Goal: Task Accomplishment & Management: Complete application form

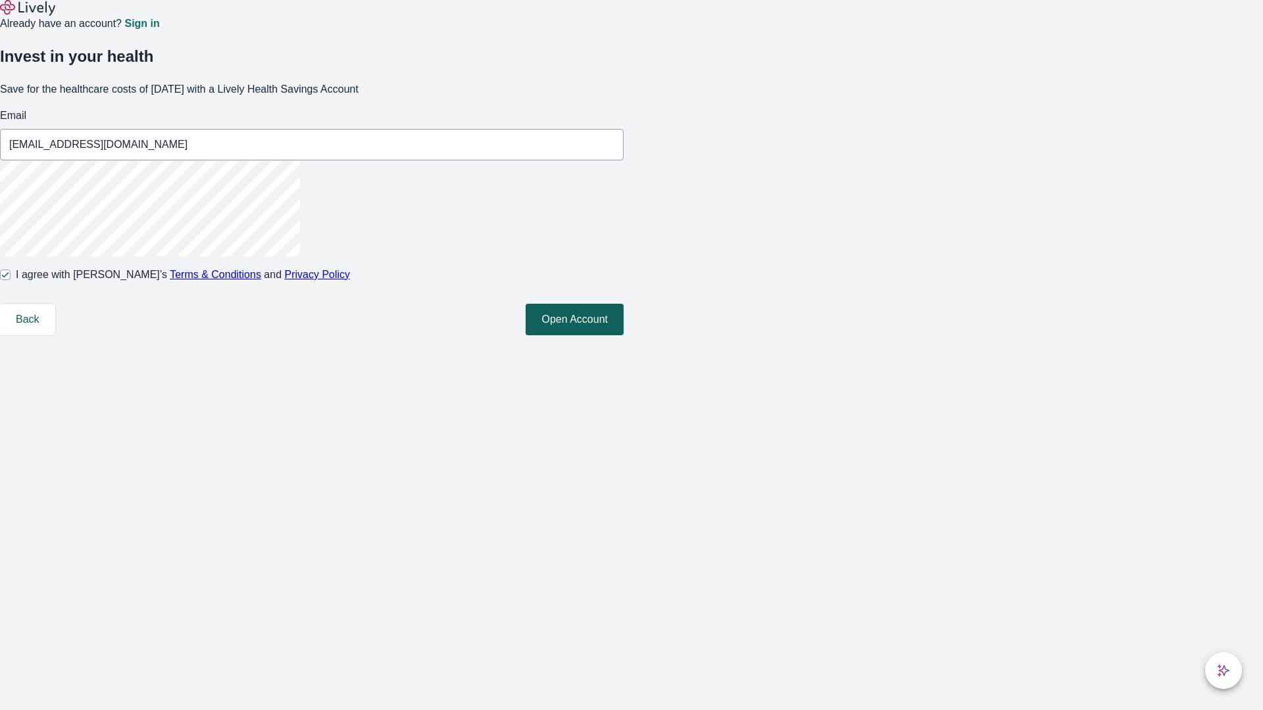
click at [624, 335] on button "Open Account" at bounding box center [575, 320] width 98 height 32
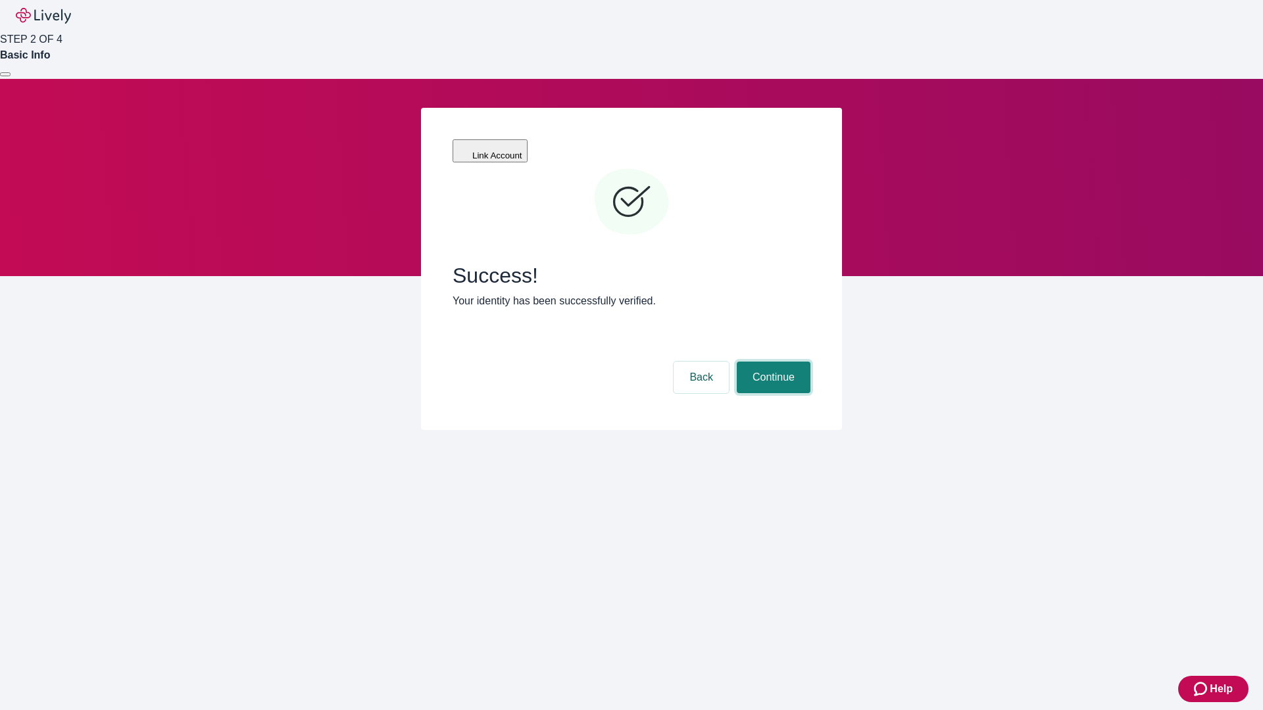
click at [771, 362] on button "Continue" at bounding box center [774, 378] width 74 height 32
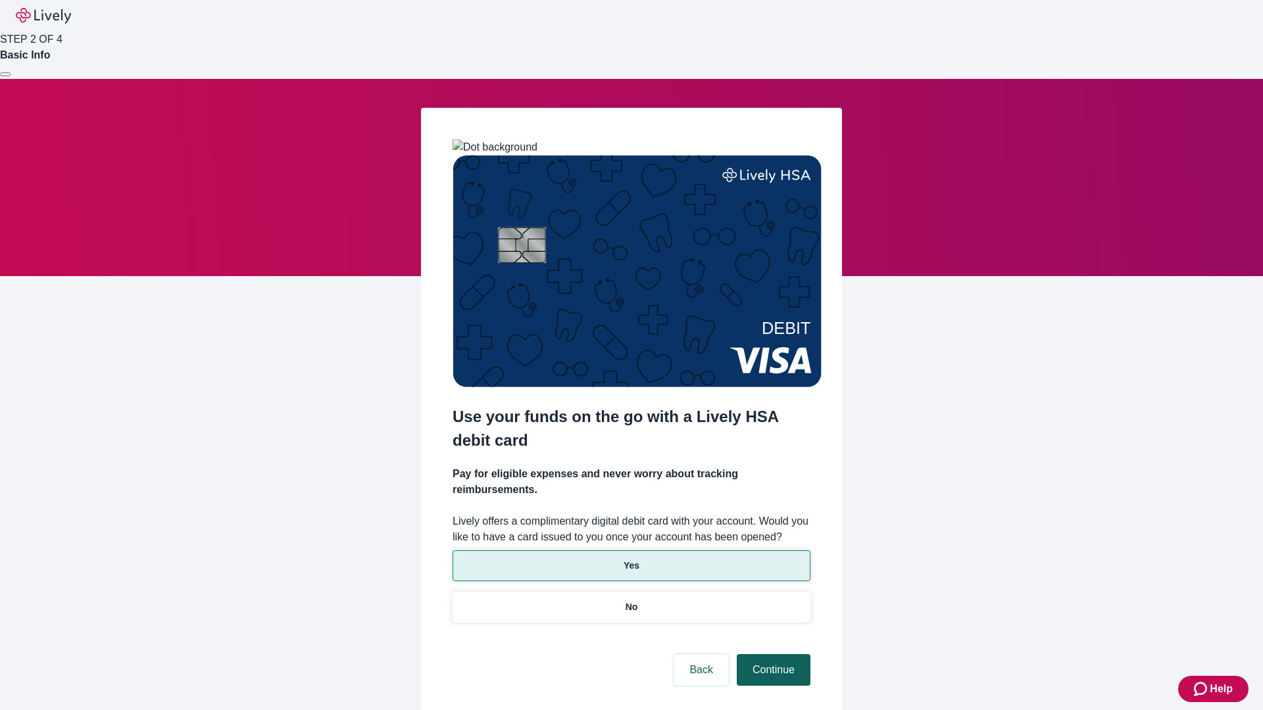
click at [631, 559] on p "Yes" at bounding box center [632, 566] width 16 height 14
click at [771, 654] on button "Continue" at bounding box center [774, 670] width 74 height 32
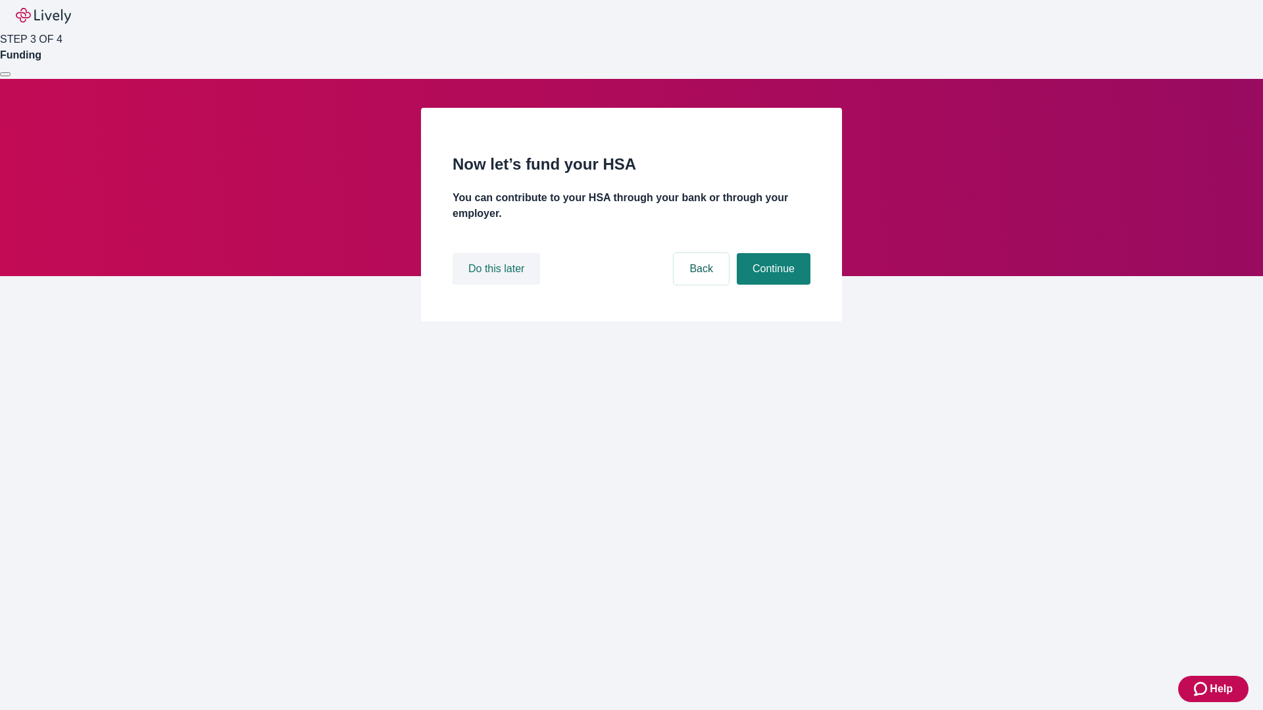
click at [498, 285] on button "Do this later" at bounding box center [496, 269] width 87 height 32
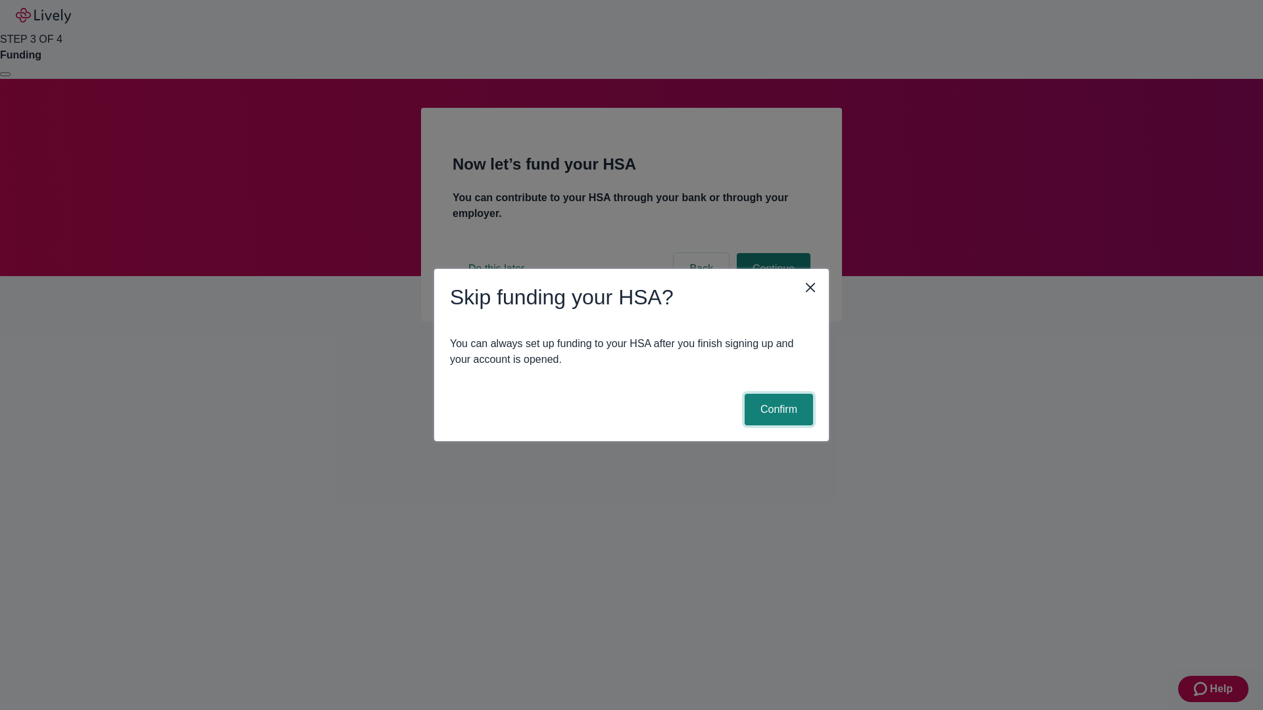
click at [777, 410] on button "Confirm" at bounding box center [779, 410] width 68 height 32
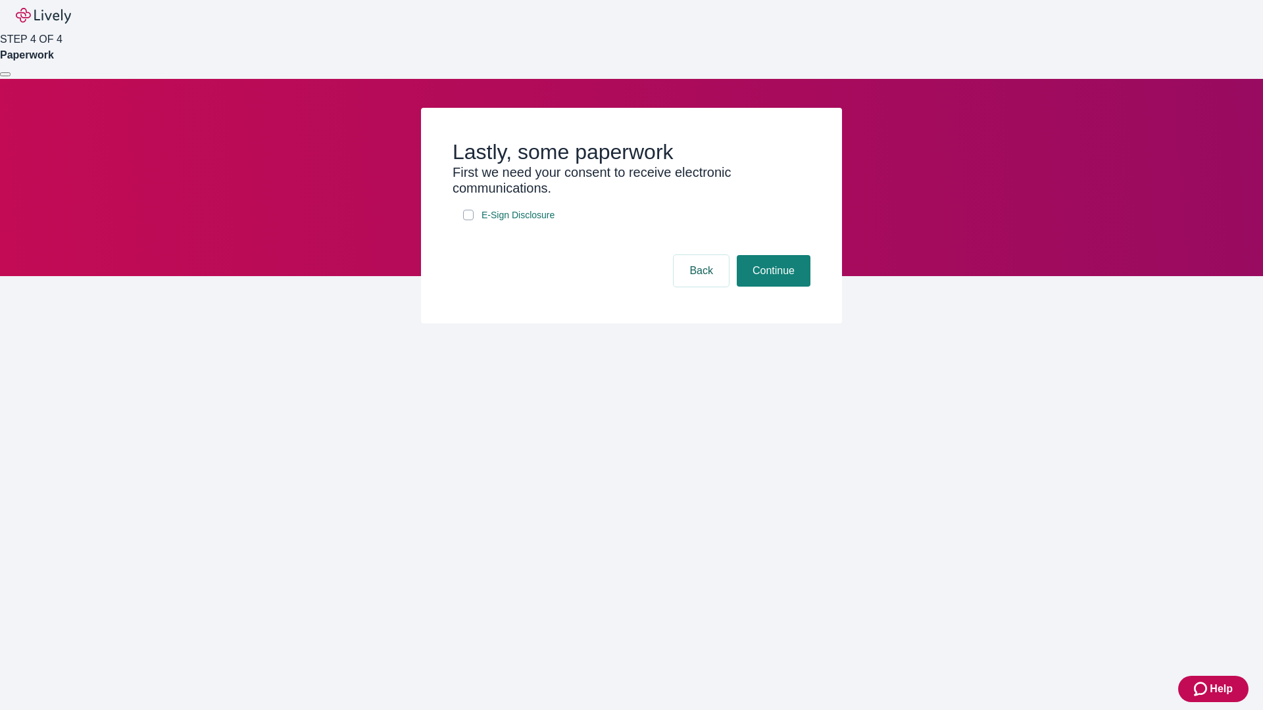
click at [468, 220] on input "E-Sign Disclosure" at bounding box center [468, 215] width 11 height 11
checkbox input "true"
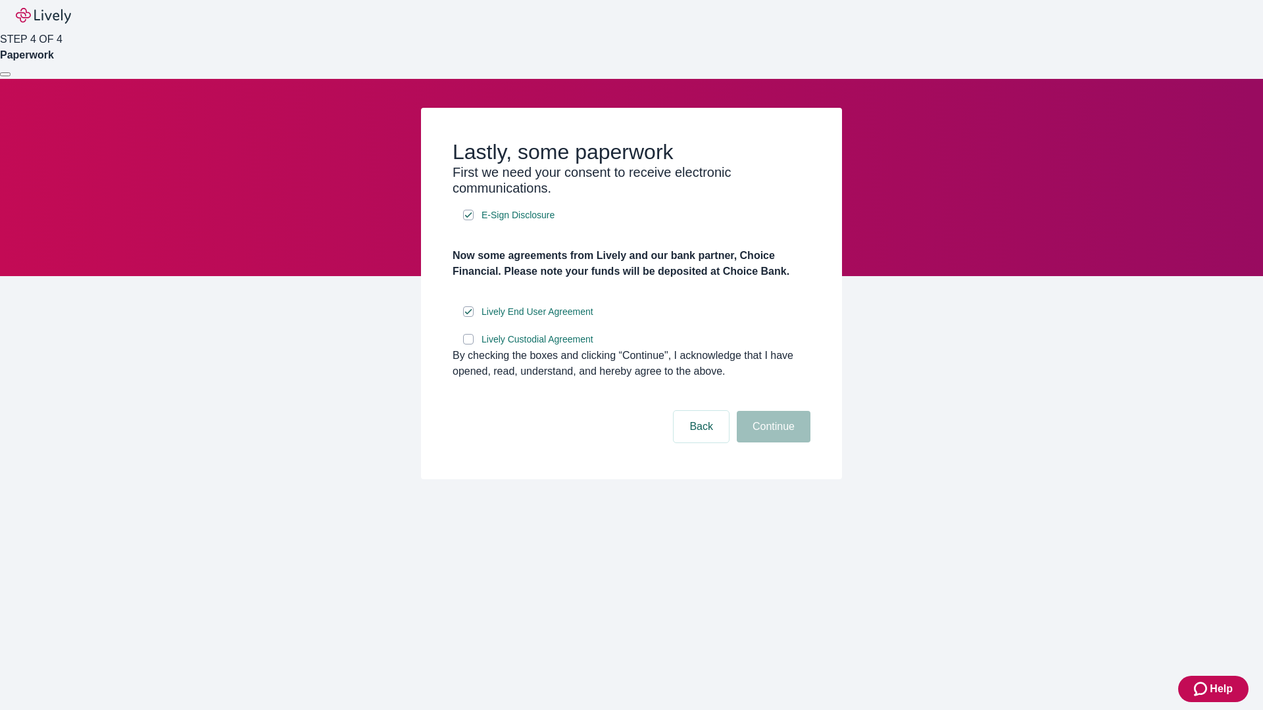
click at [468, 345] on input "Lively Custodial Agreement" at bounding box center [468, 339] width 11 height 11
checkbox input "true"
click at [771, 443] on button "Continue" at bounding box center [774, 427] width 74 height 32
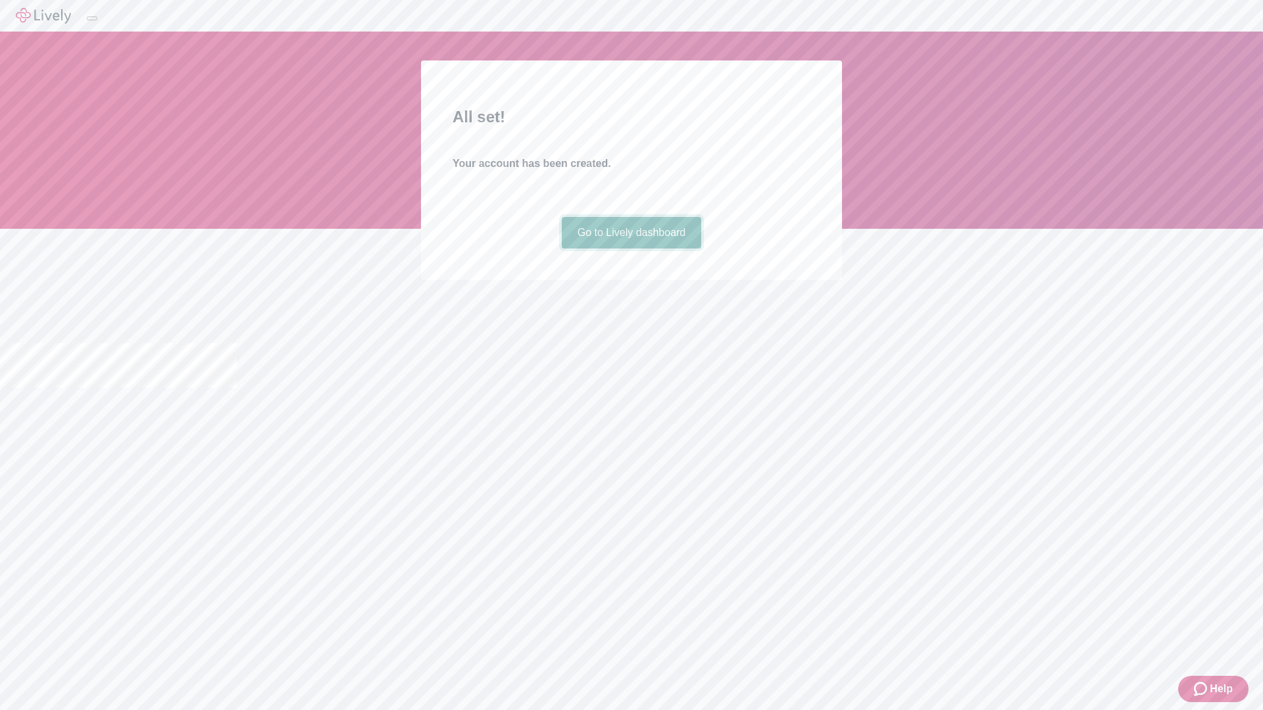
click at [631, 249] on link "Go to Lively dashboard" at bounding box center [632, 233] width 140 height 32
